Goal: Task Accomplishment & Management: Use online tool/utility

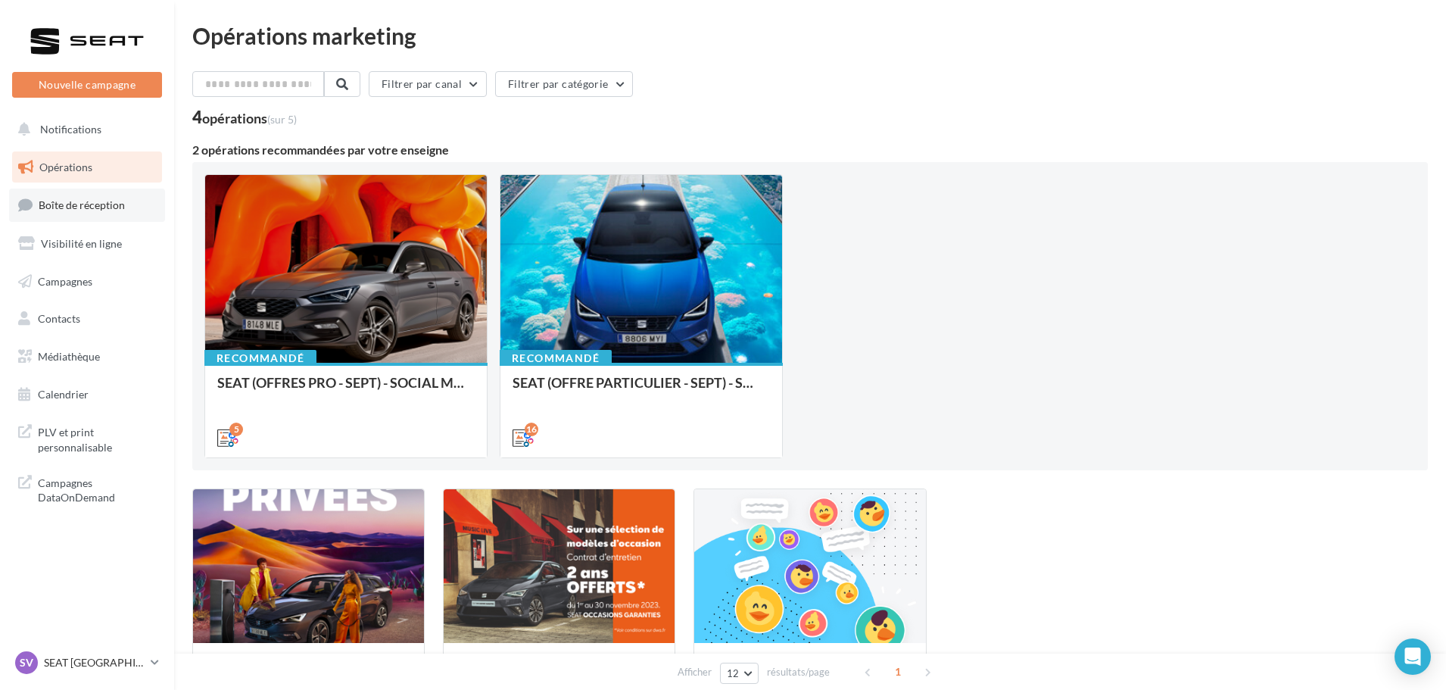
click at [107, 189] on link "Boîte de réception" at bounding box center [87, 204] width 156 height 33
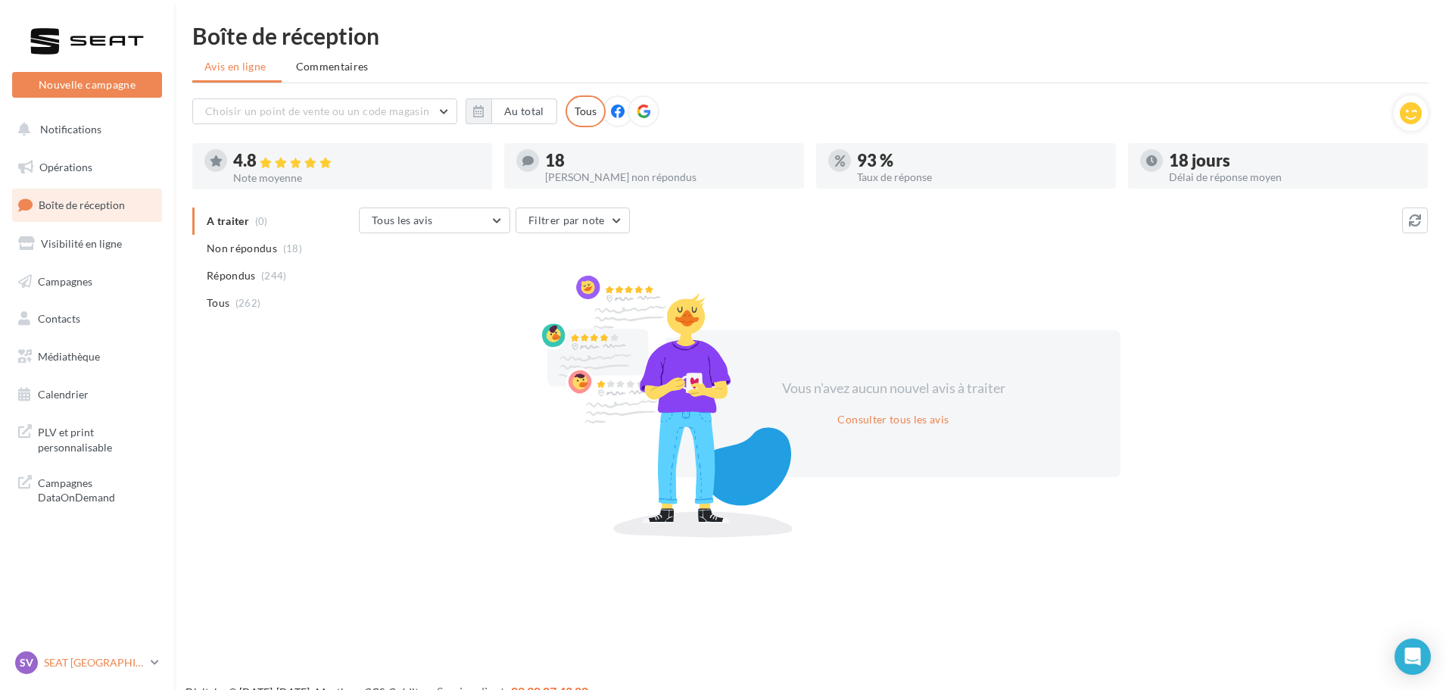
drag, startPoint x: 94, startPoint y: 641, endPoint x: 92, endPoint y: 650, distance: 9.2
click at [95, 642] on nav "Nouvelle campagne Nouvelle campagne Notifications Opérations Boîte de réception…" at bounding box center [87, 345] width 174 height 690
click at [96, 661] on p "SEAT [GEOGRAPHIC_DATA]" at bounding box center [94, 662] width 101 height 15
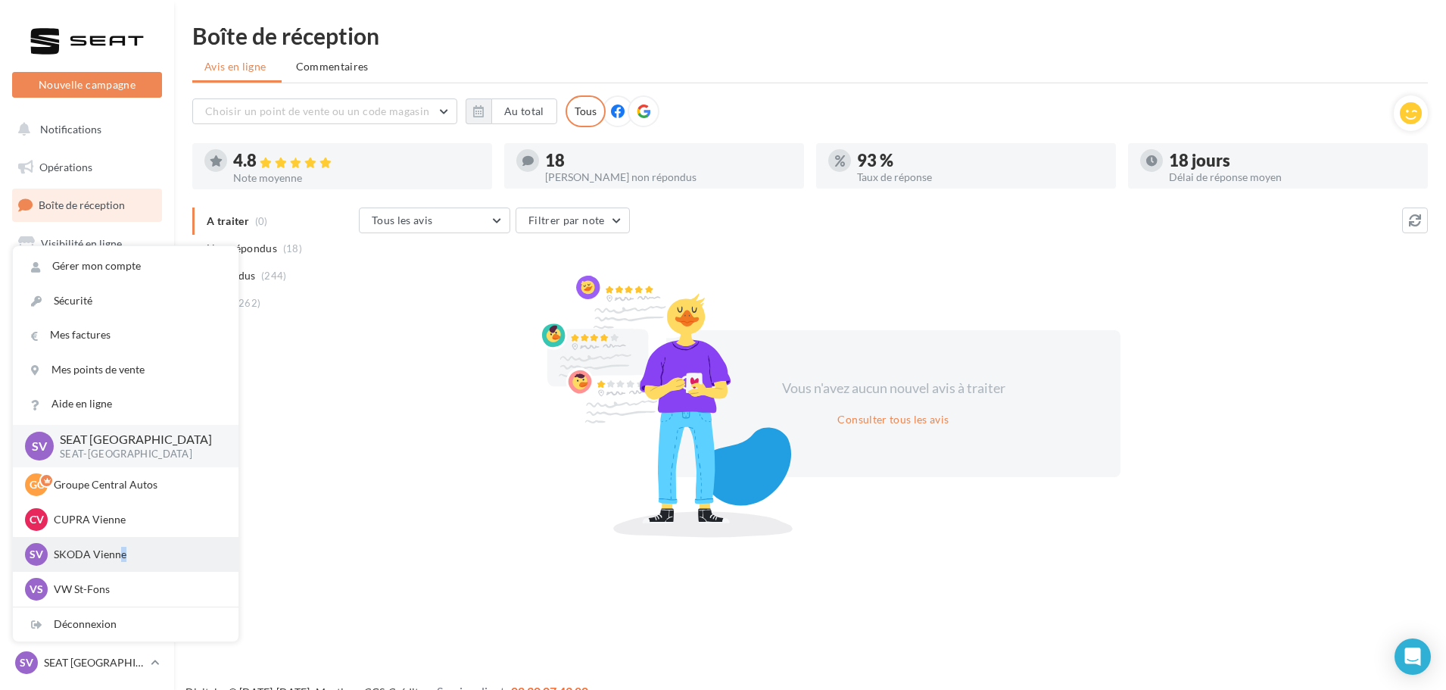
click at [123, 546] on div "SV SKODA Vienne sk-vien-gru" at bounding box center [125, 554] width 201 height 23
